Goal: Transaction & Acquisition: Purchase product/service

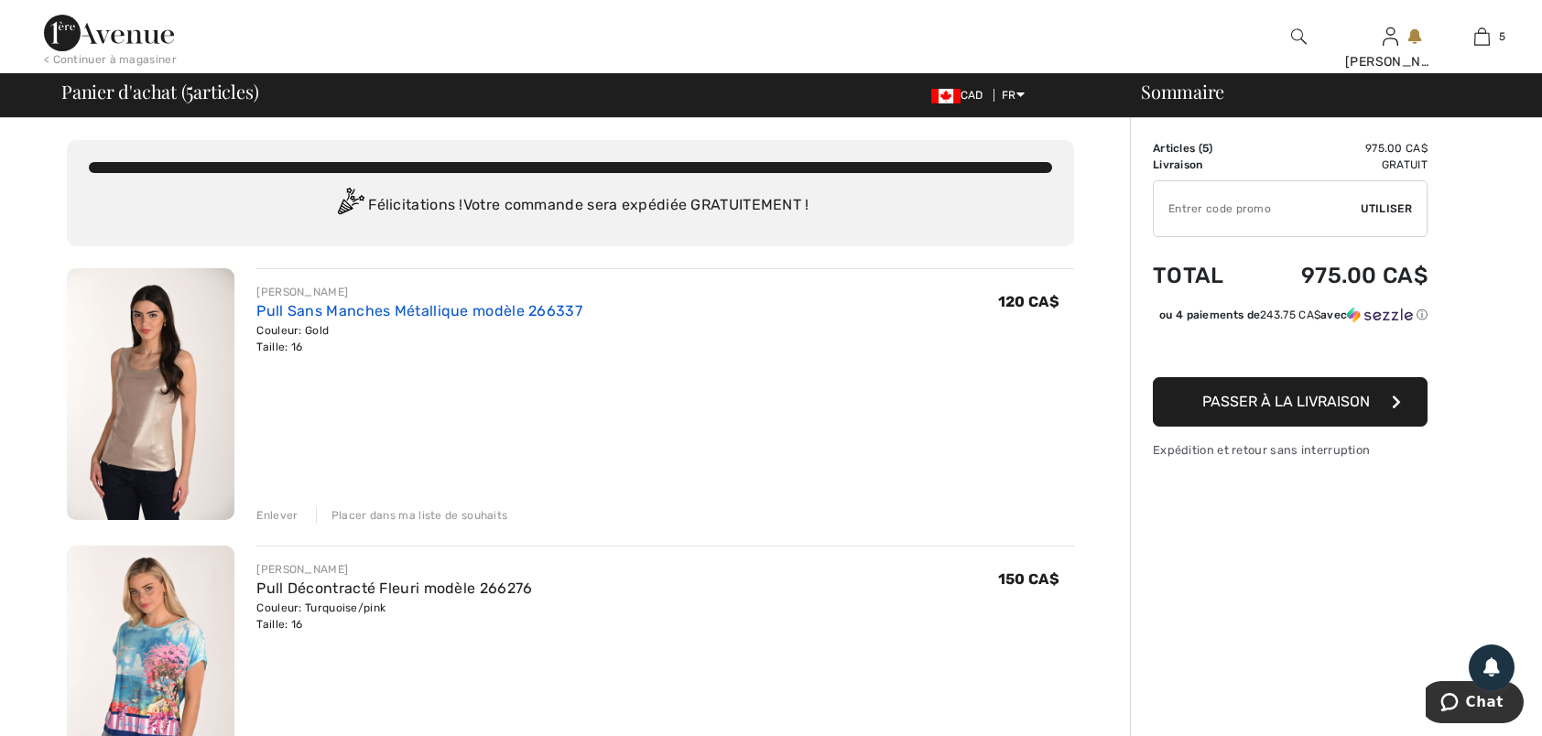
click at [295, 309] on link "Pull Sans Manches Métallique modèle 266337" at bounding box center [419, 310] width 326 height 17
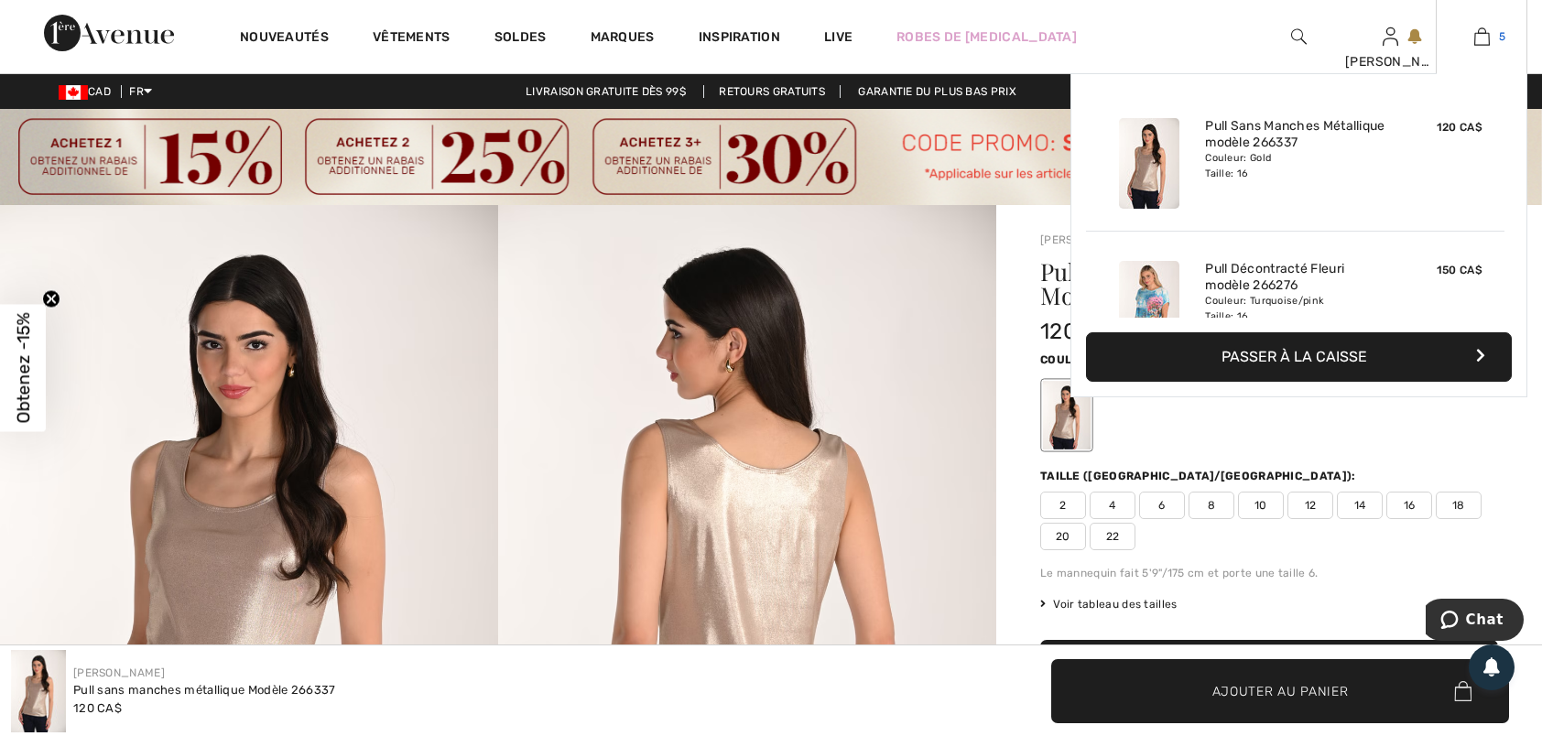
click at [1482, 40] on img at bounding box center [1482, 37] width 16 height 22
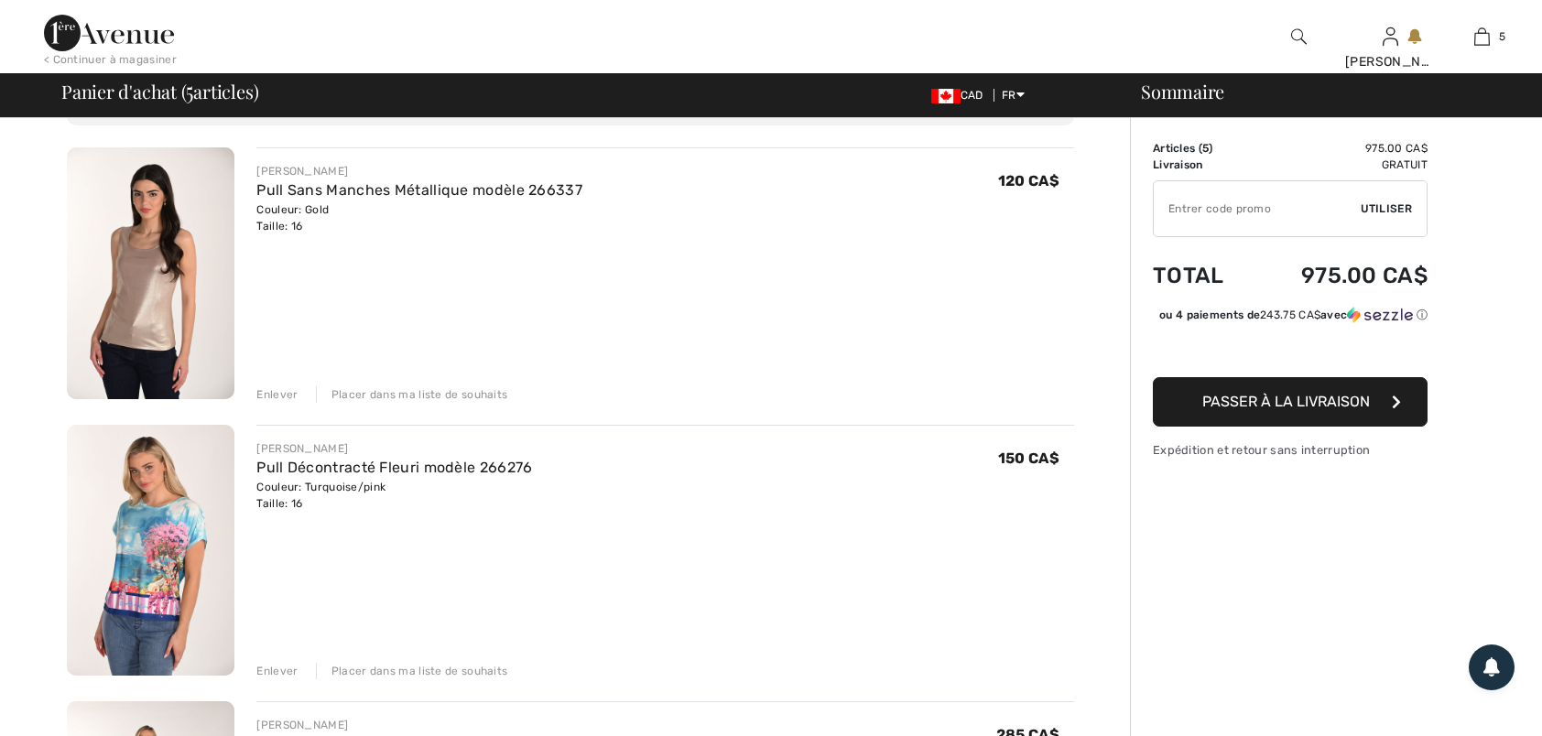
scroll to position [275, 0]
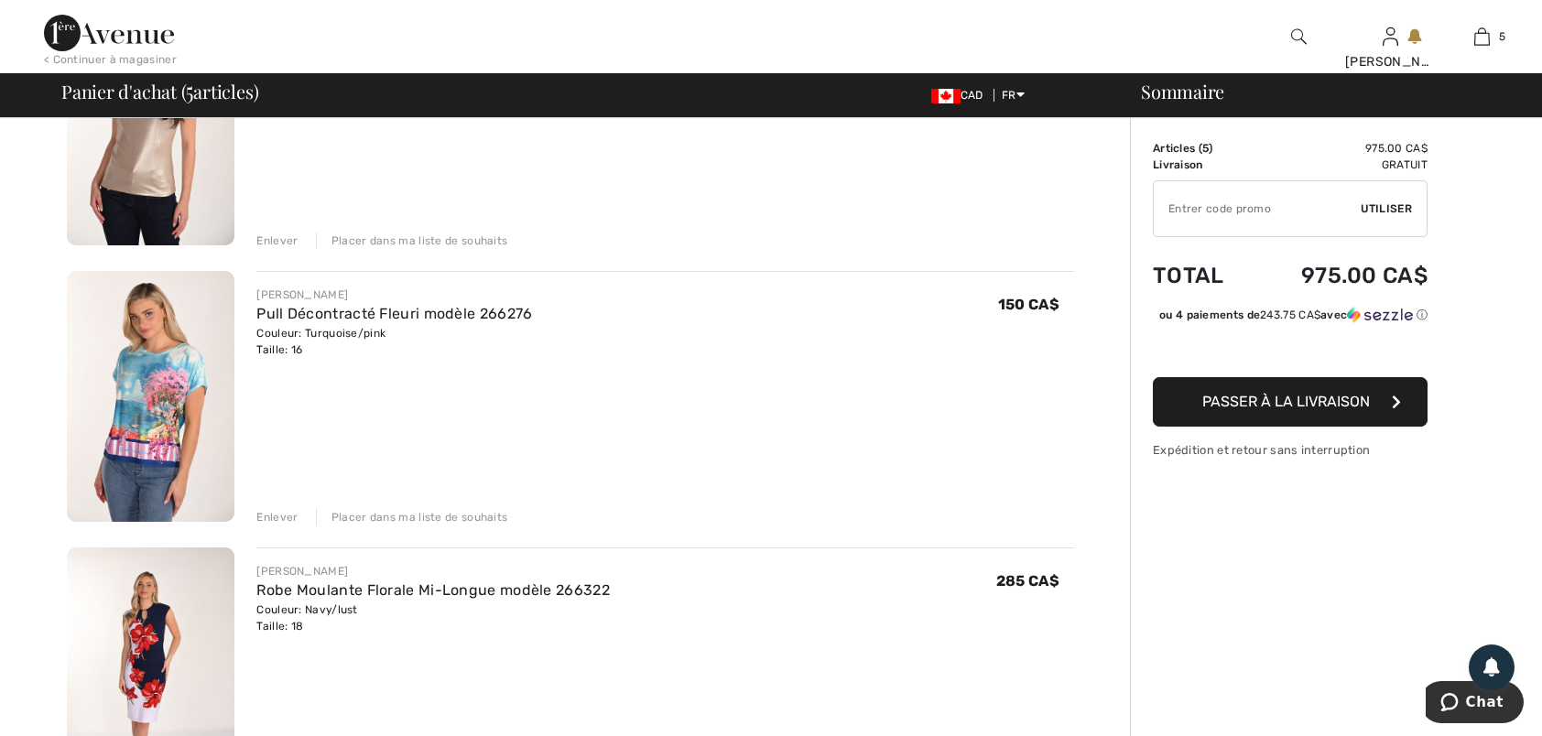
click at [161, 368] on img at bounding box center [151, 397] width 168 height 252
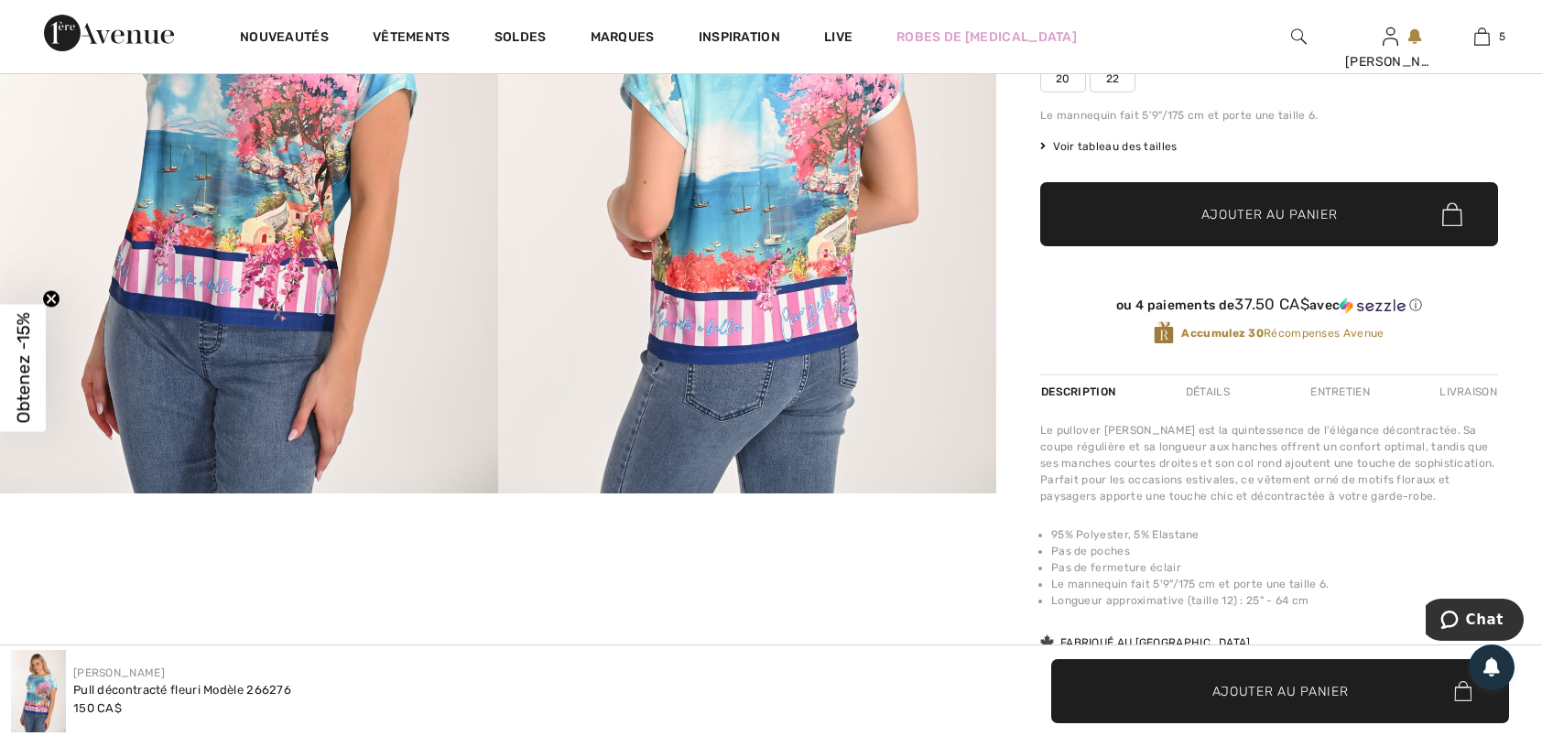
scroll to position [641, 0]
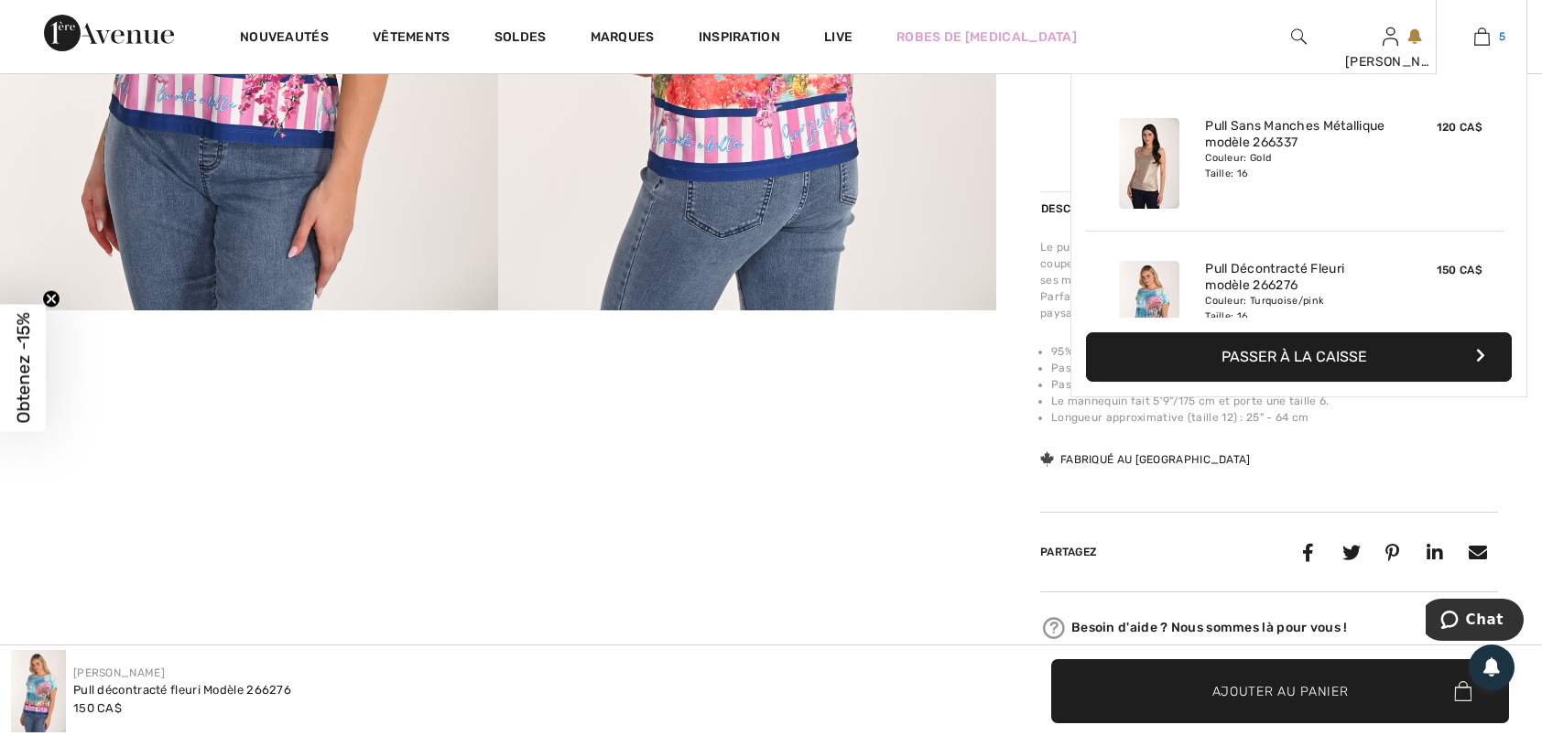
click at [1482, 40] on img at bounding box center [1482, 37] width 16 height 22
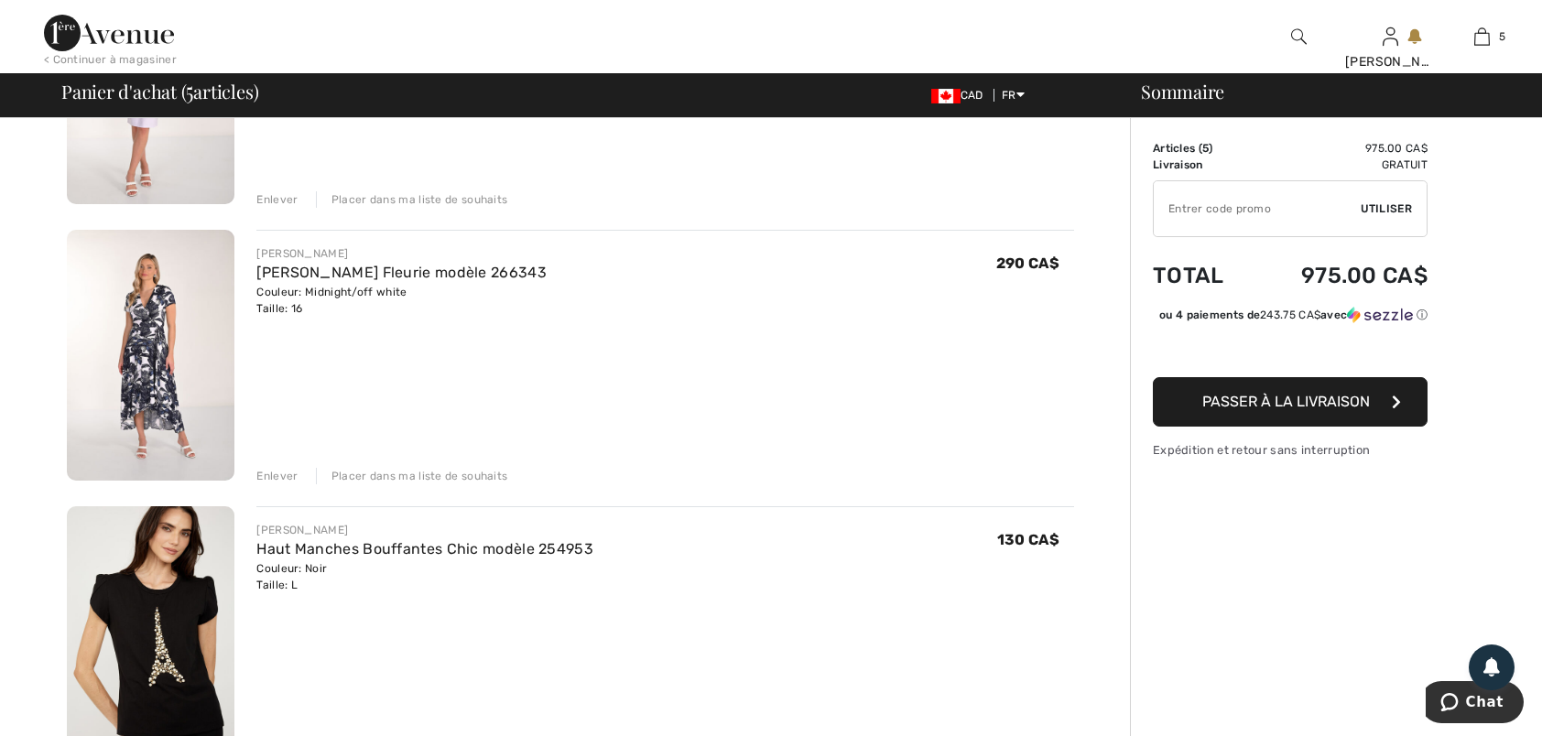
scroll to position [916, 0]
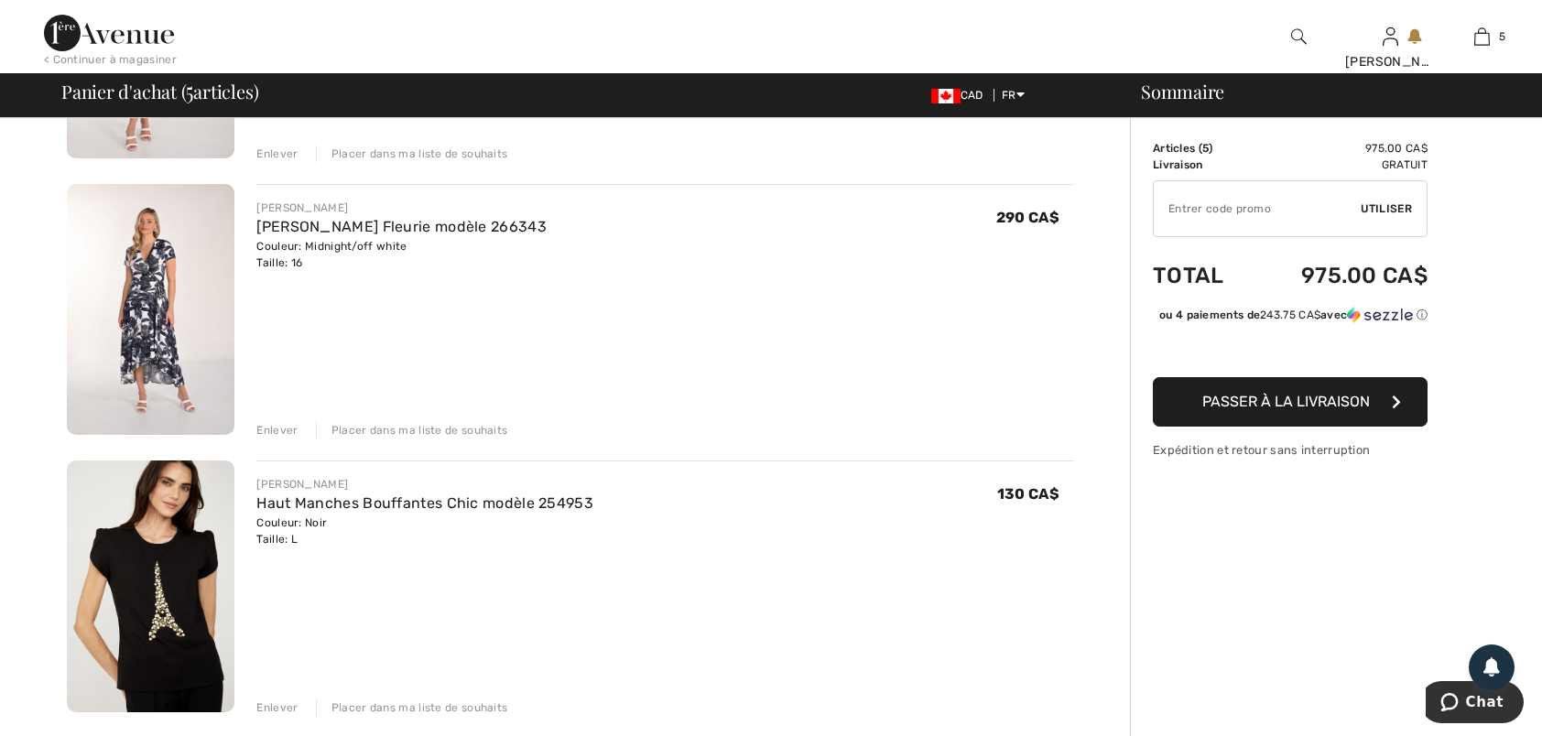
click at [144, 308] on img at bounding box center [151, 310] width 168 height 252
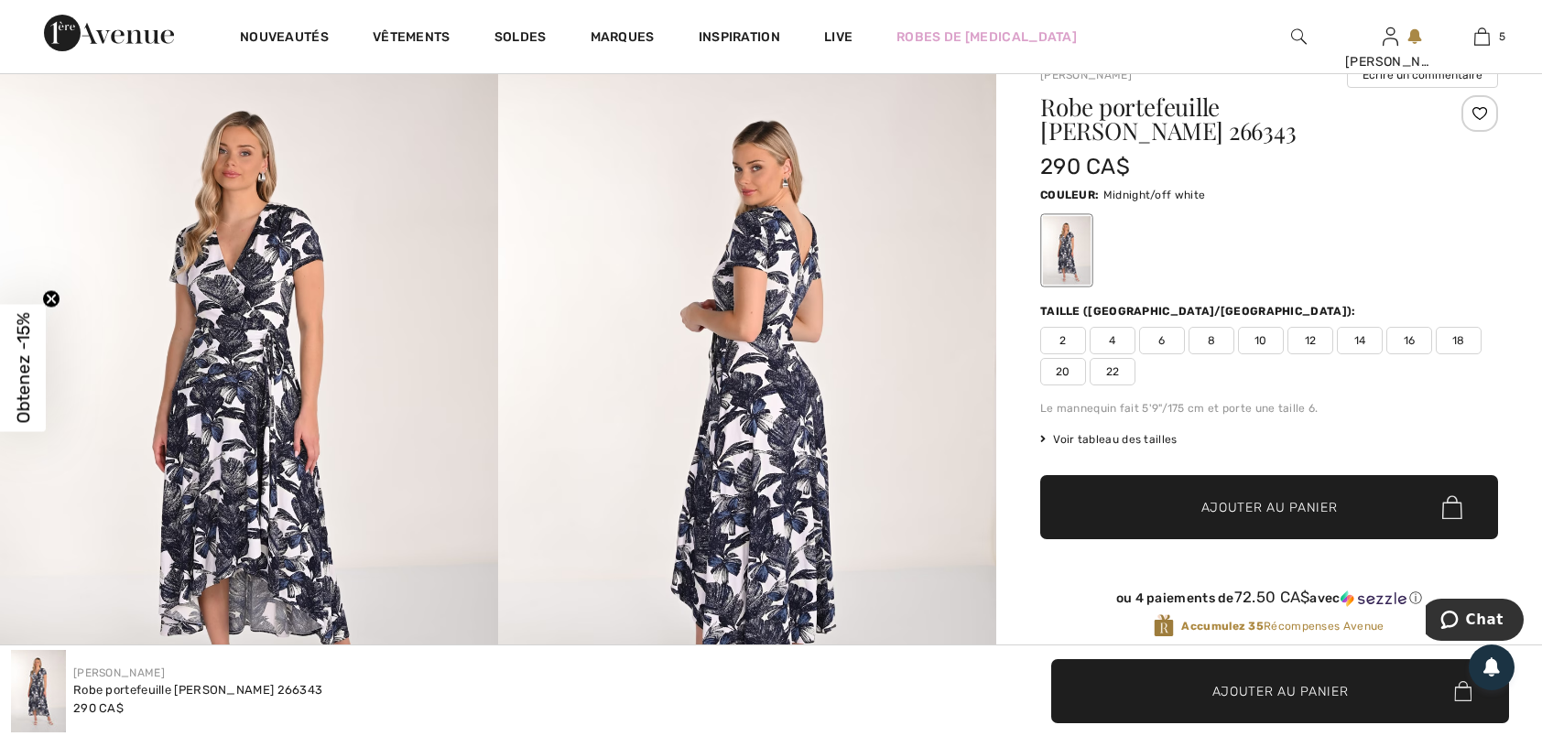
scroll to position [275, 0]
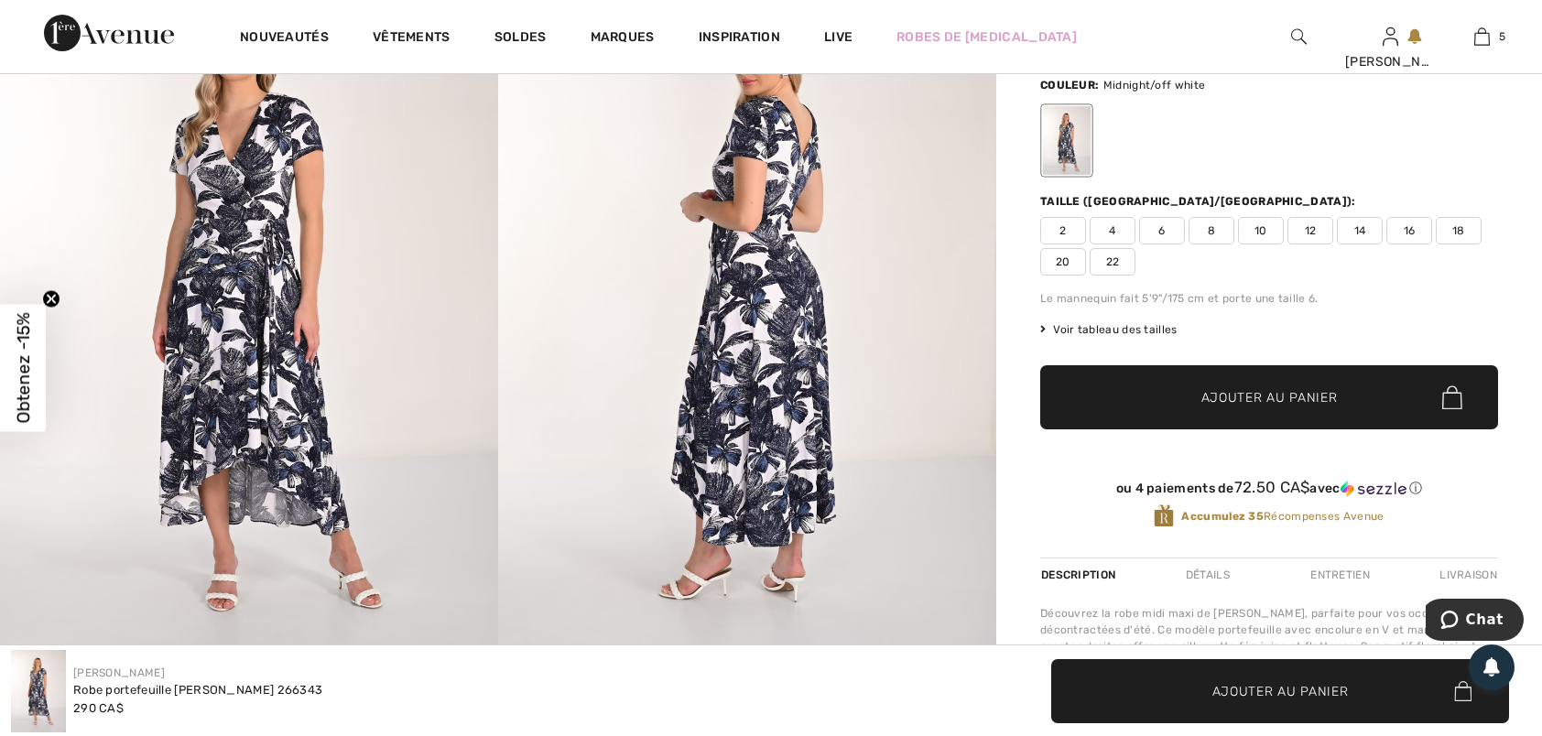
click at [267, 266] on img at bounding box center [249, 303] width 498 height 746
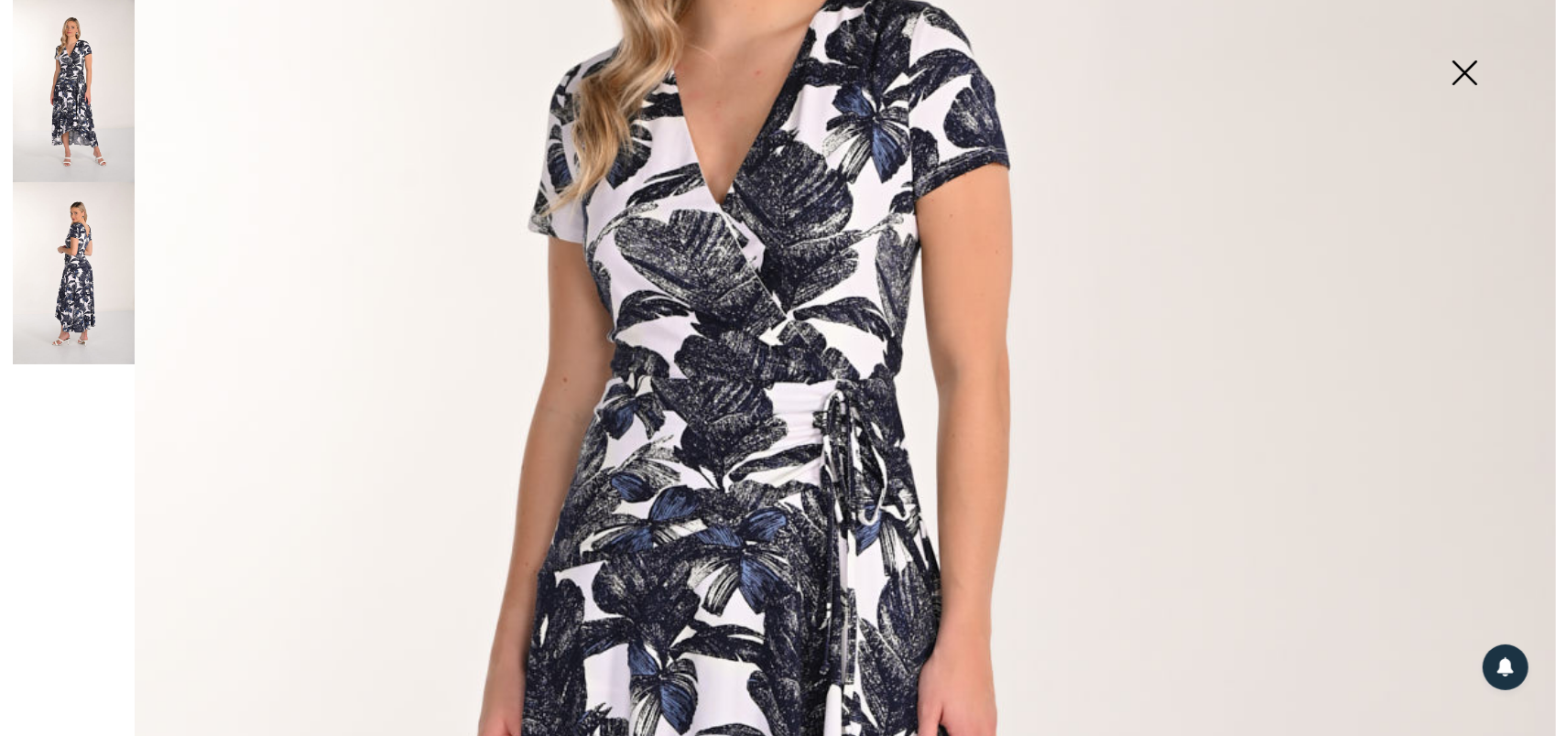
scroll to position [366, 0]
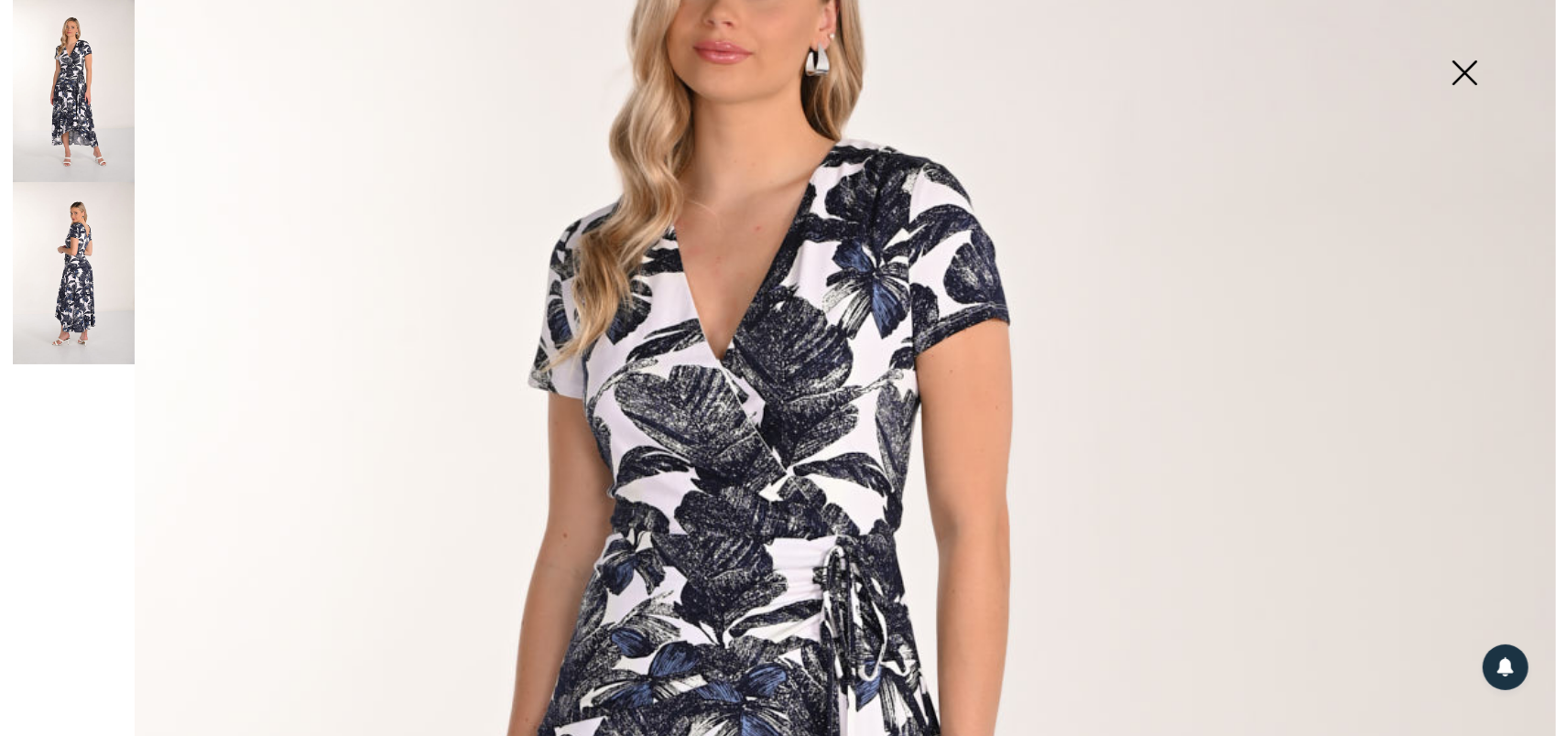
click at [1474, 68] on img at bounding box center [1465, 74] width 92 height 94
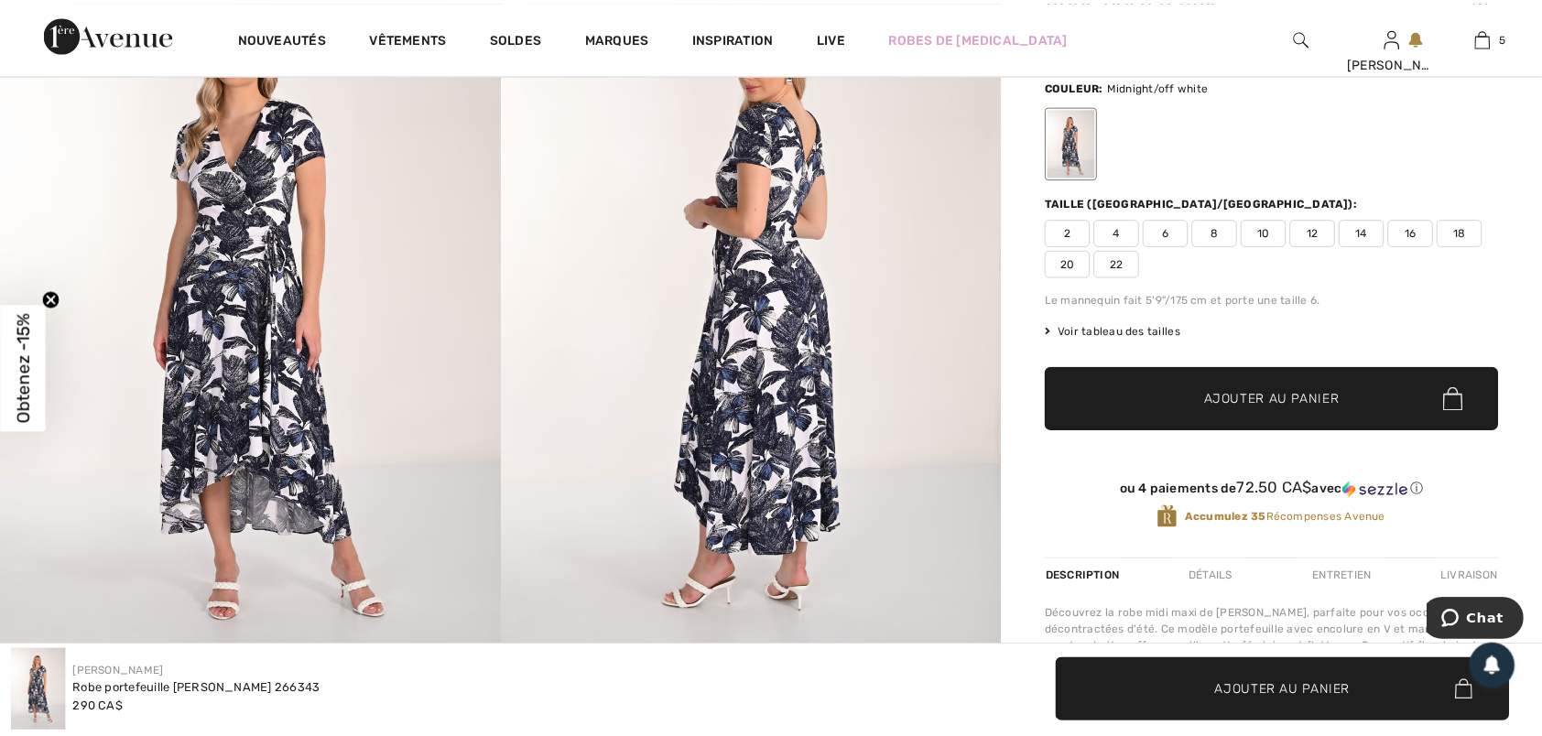
scroll to position [275, 0]
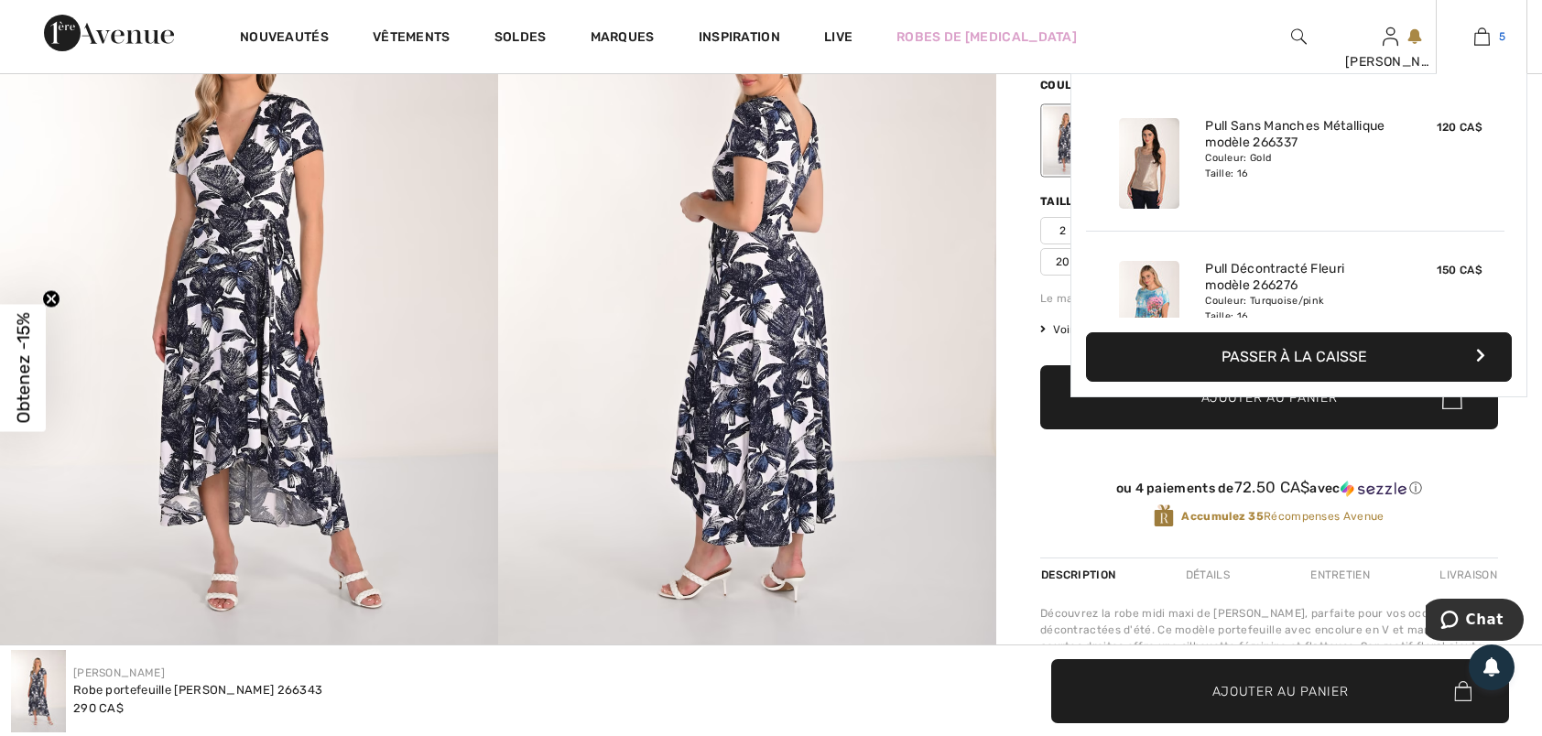
click at [1482, 42] on img at bounding box center [1482, 37] width 16 height 22
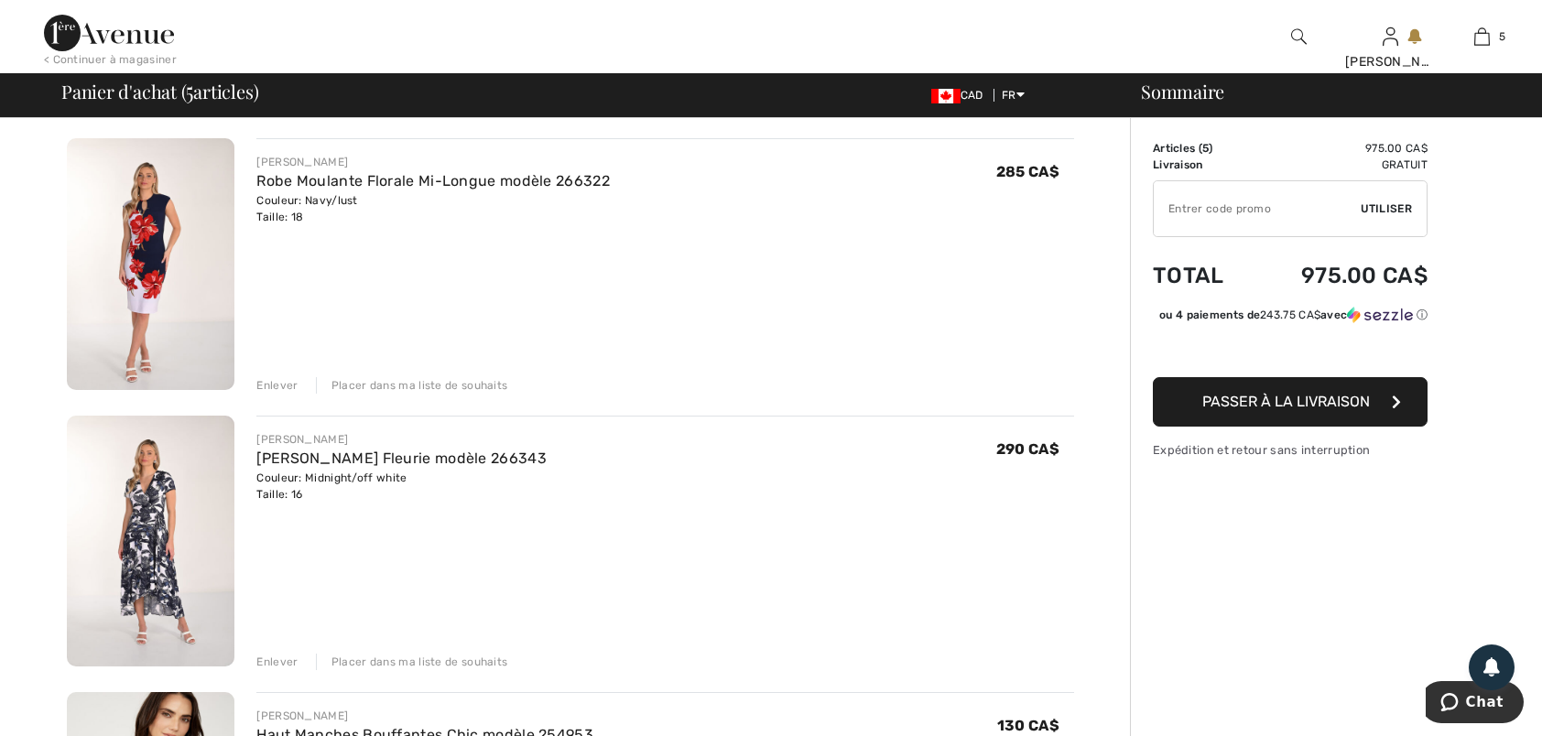
scroll to position [916, 0]
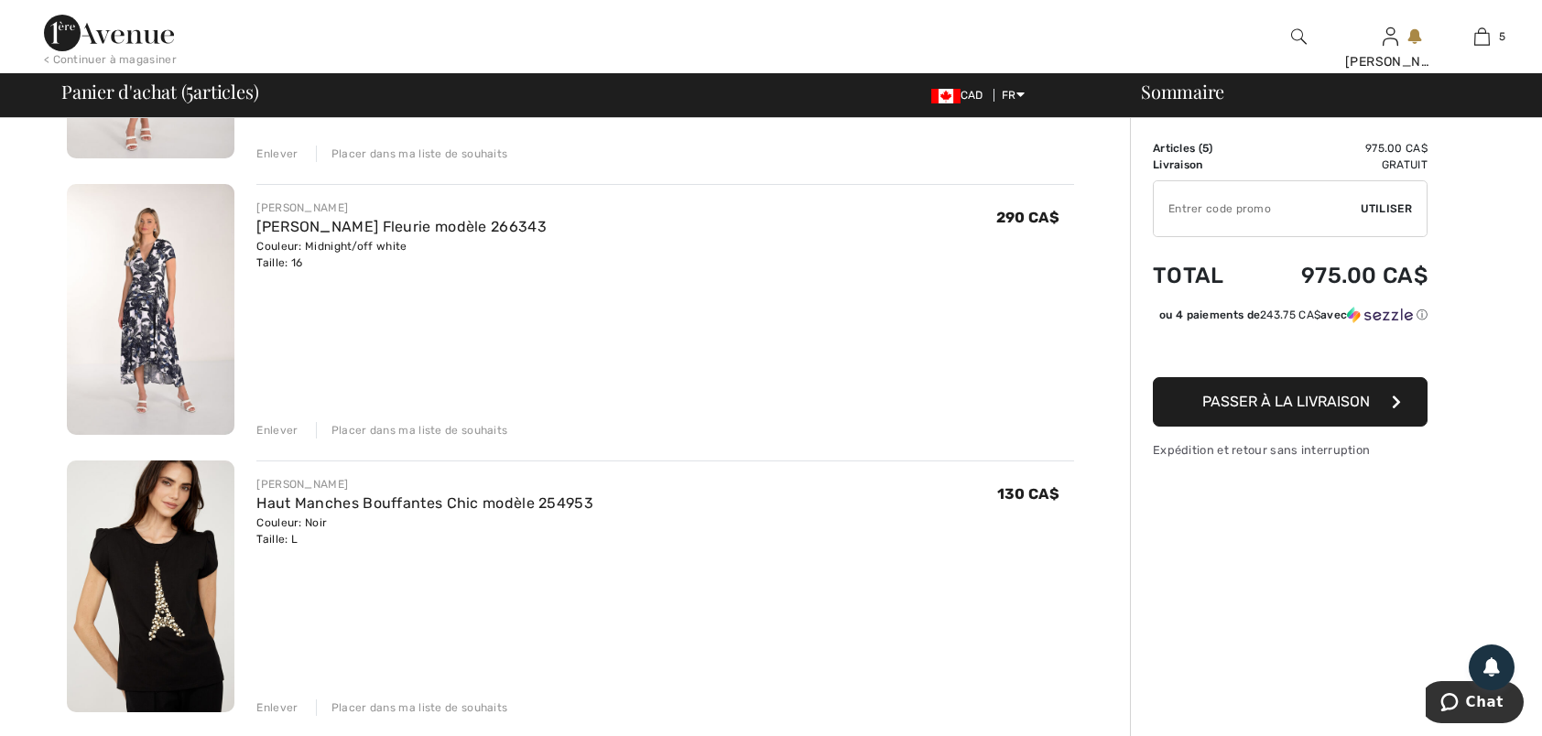
click at [286, 431] on div "Enlever" at bounding box center [276, 430] width 41 height 16
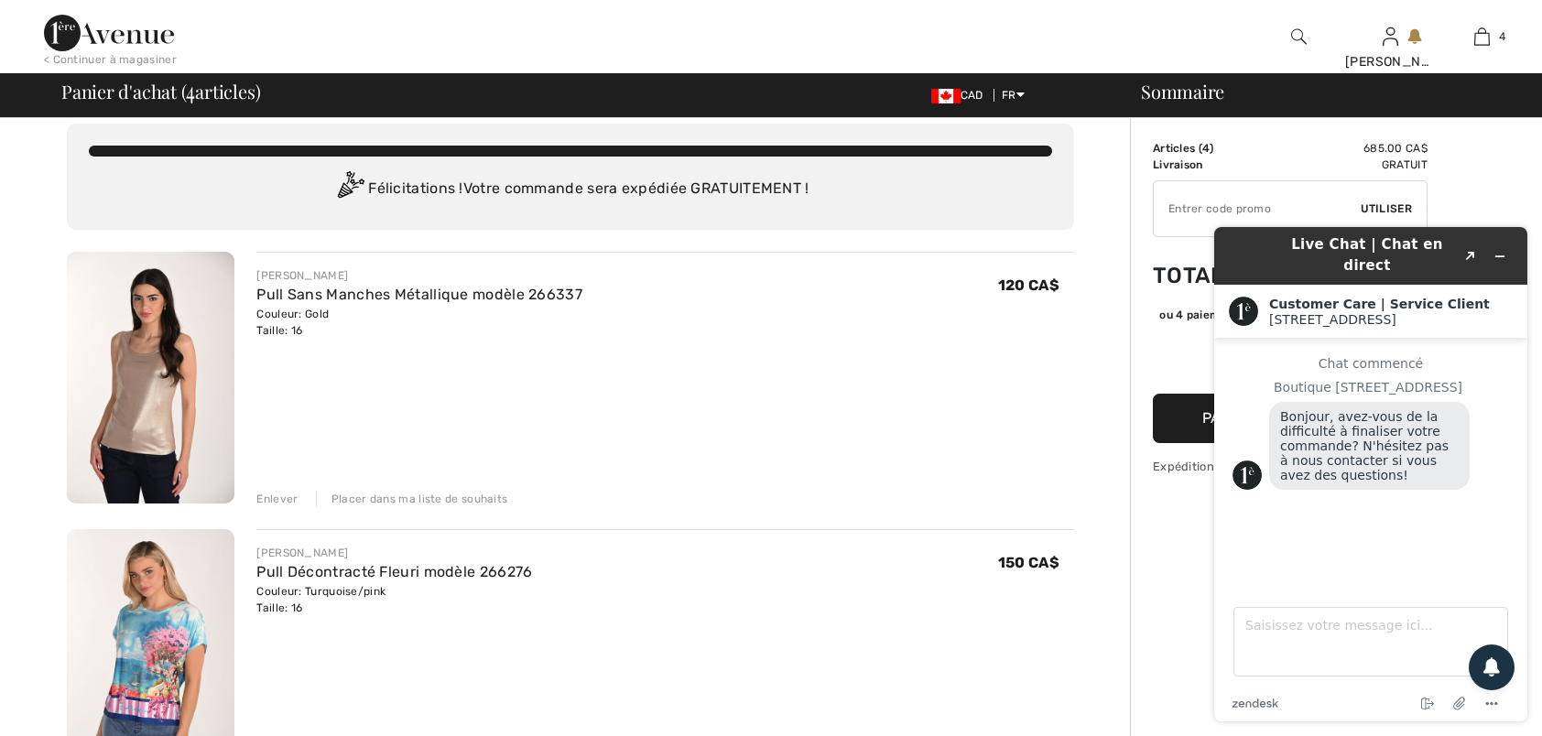
scroll to position [0, 0]
